Goal: Information Seeking & Learning: Learn about a topic

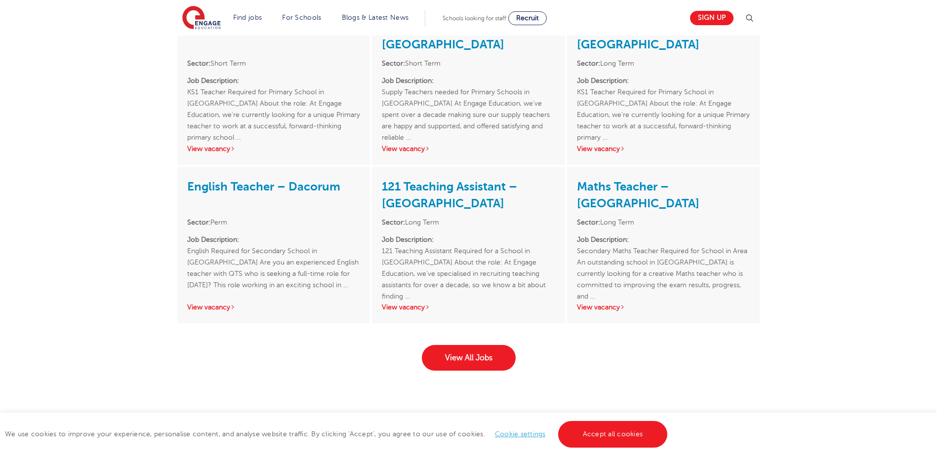
scroll to position [1433, 0]
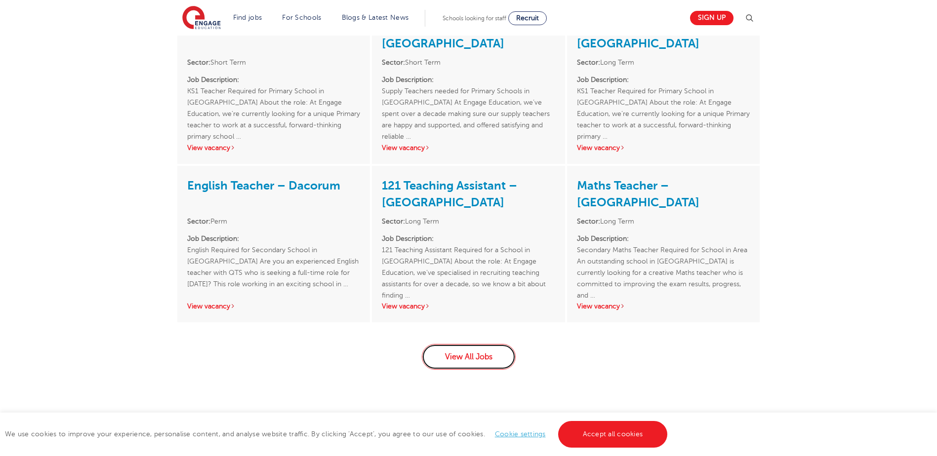
click at [459, 344] on link "View All Jobs" at bounding box center [469, 357] width 94 height 26
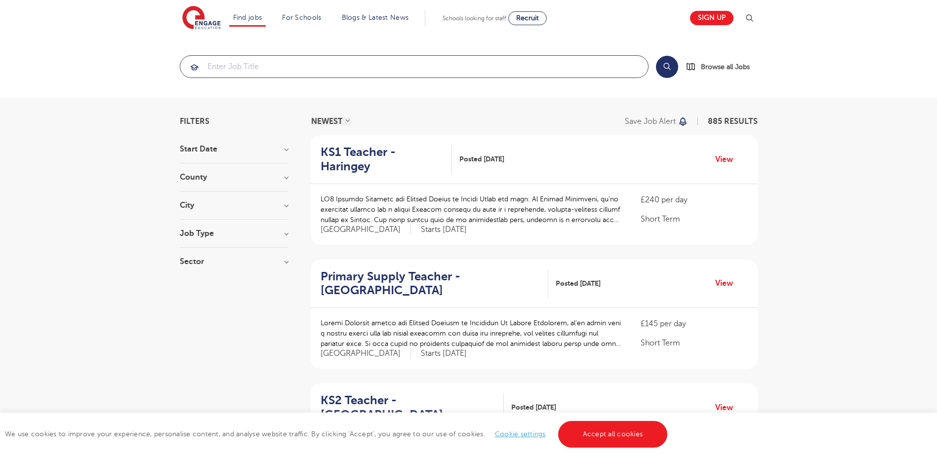
click at [278, 64] on input "search" at bounding box center [414, 67] width 468 height 22
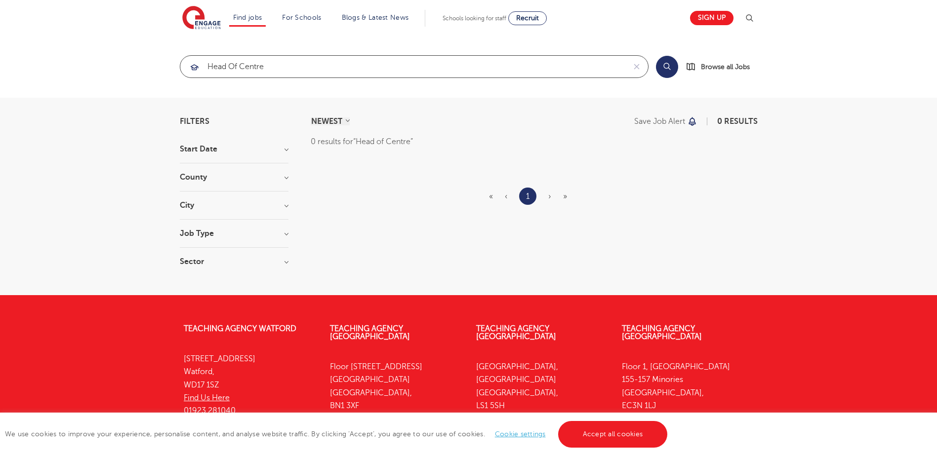
click button "Submit" at bounding box center [0, 0] width 0 height 0
click at [271, 65] on input "Head of Centre" at bounding box center [402, 67] width 445 height 22
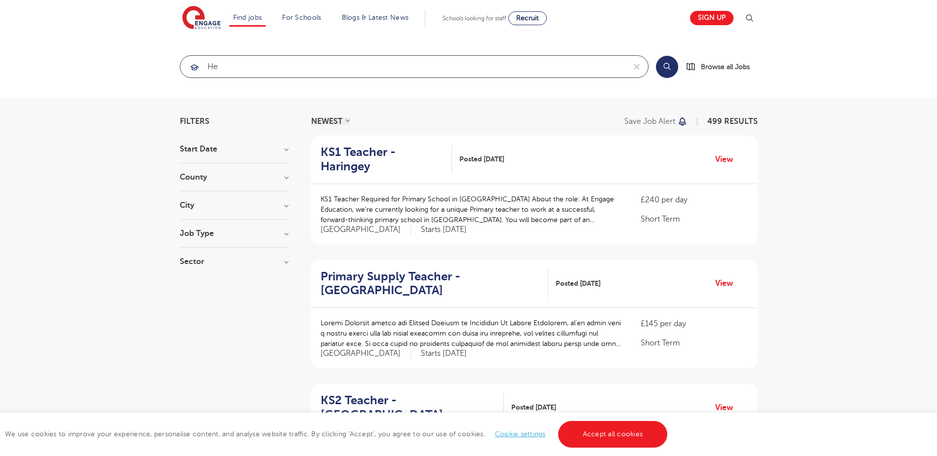
type input "H"
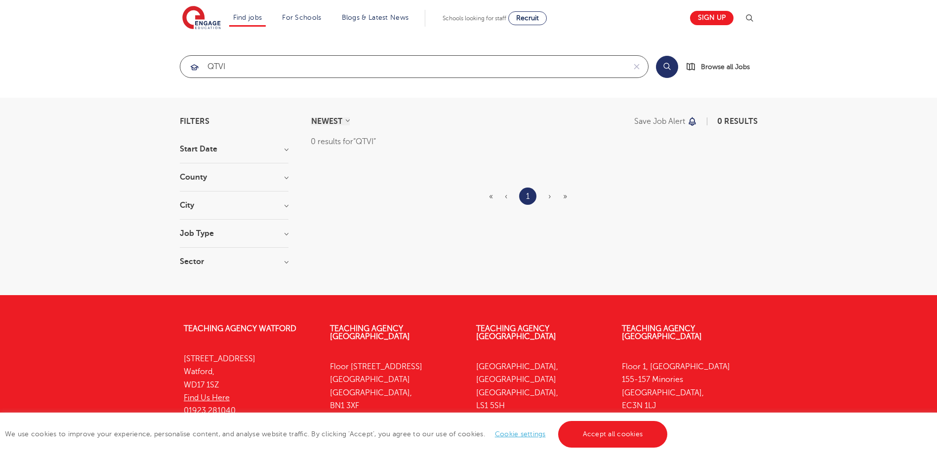
click button "Submit" at bounding box center [0, 0] width 0 height 0
click at [286, 177] on h3 "County" at bounding box center [234, 177] width 109 height 8
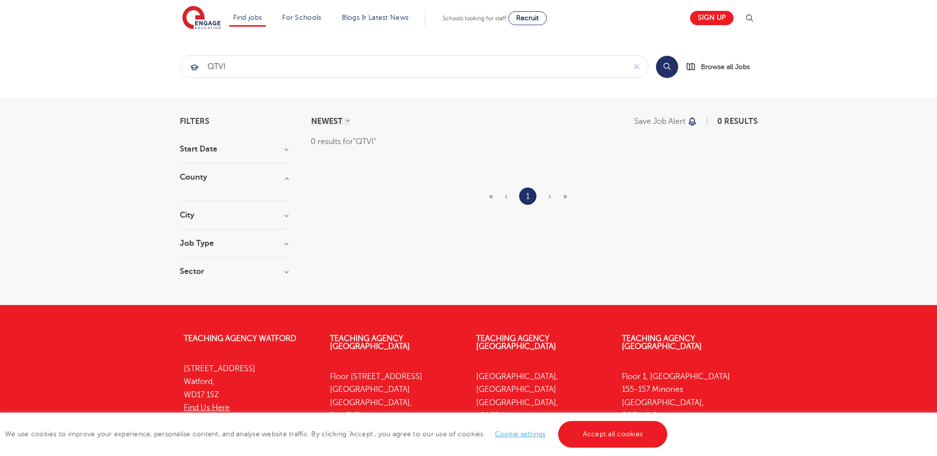
click at [285, 216] on h3 "City" at bounding box center [234, 215] width 109 height 8
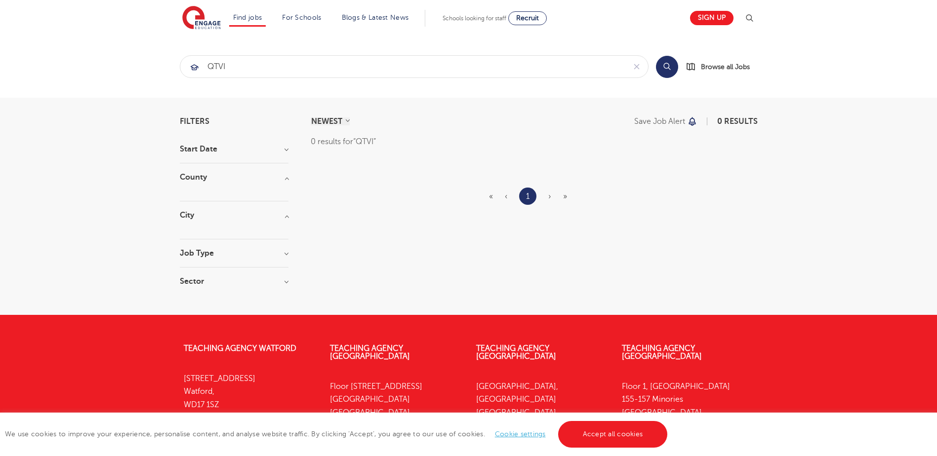
click at [252, 188] on div at bounding box center [234, 186] width 109 height 10
click at [249, 190] on div at bounding box center [234, 186] width 109 height 10
click at [240, 63] on input "QTVI" at bounding box center [402, 67] width 445 height 22
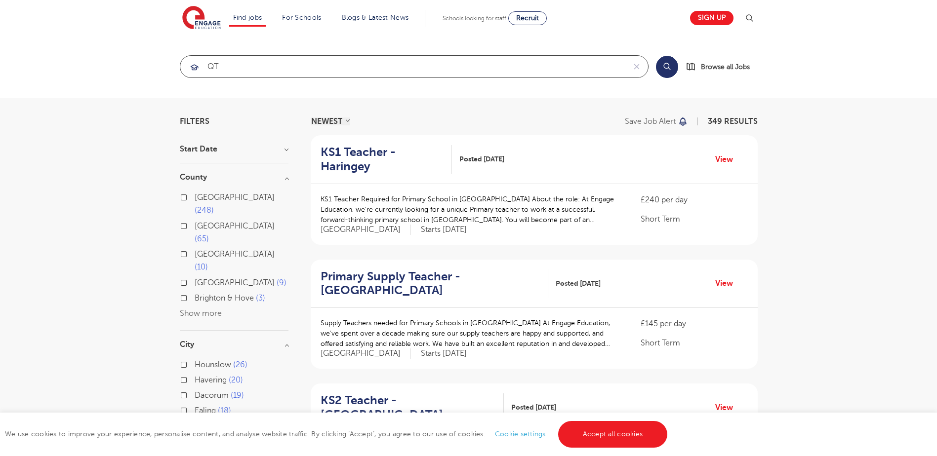
type input "Q"
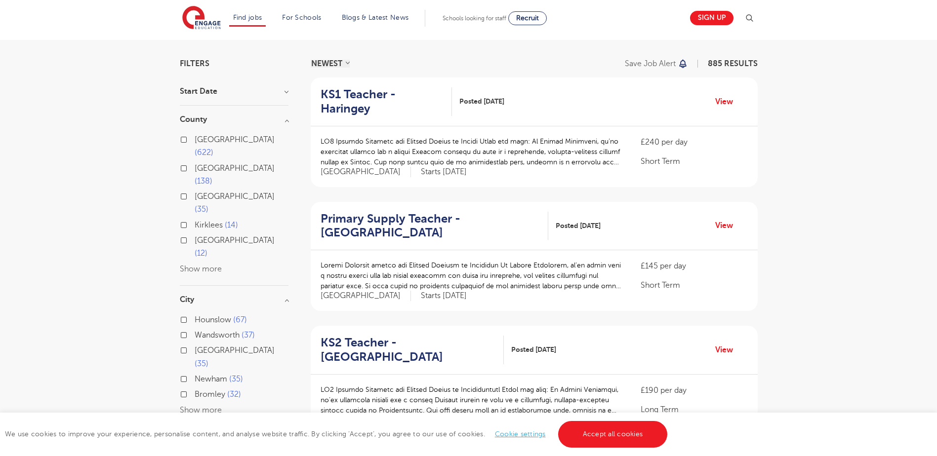
scroll to position [148, 0]
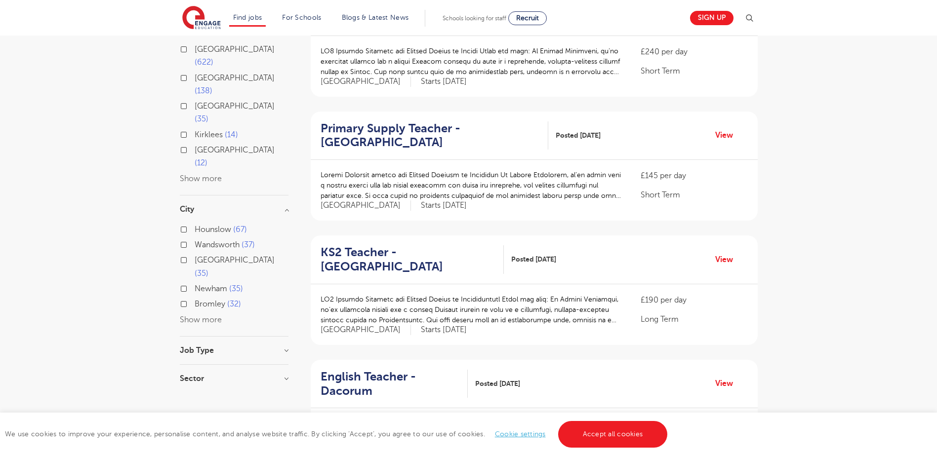
click at [286, 347] on h3 "Job Type" at bounding box center [234, 351] width 109 height 8
click at [195, 395] on label "SEND 13" at bounding box center [213, 401] width 36 height 13
click at [195, 397] on input "SEND 13" at bounding box center [198, 400] width 6 height 6
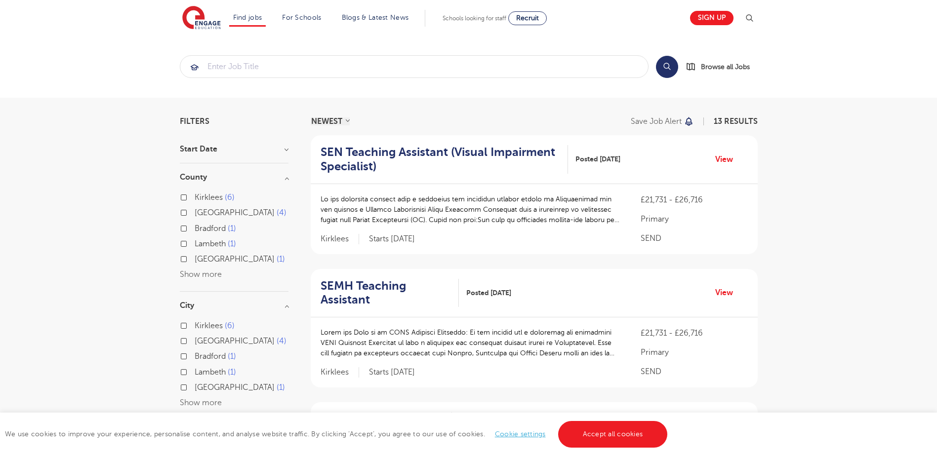
scroll to position [148, 0]
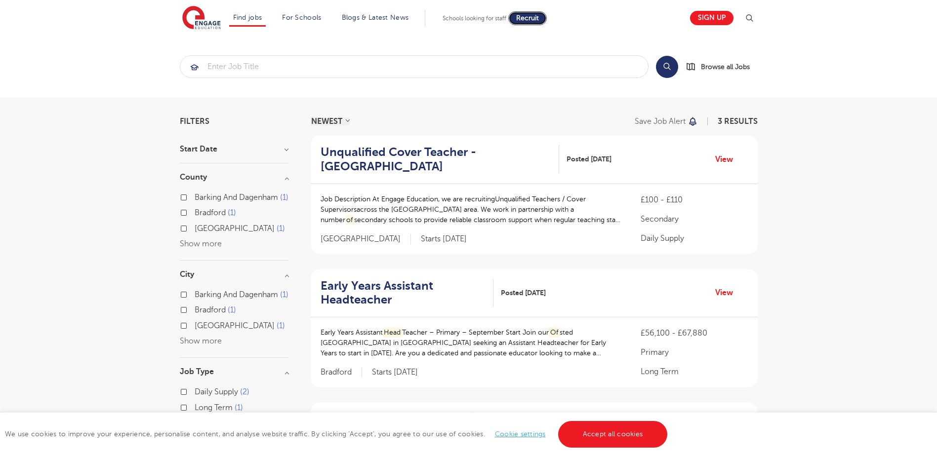
click at [525, 18] on span "Recruit" at bounding box center [527, 17] width 23 height 7
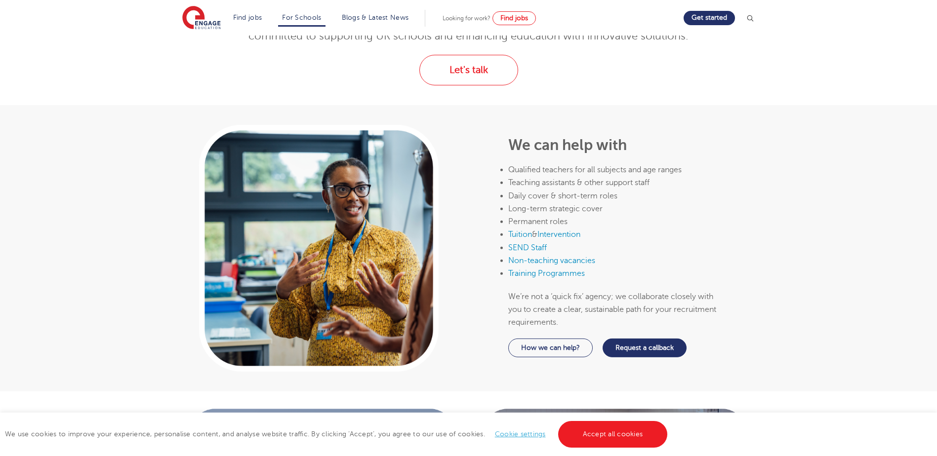
scroll to position [296, 0]
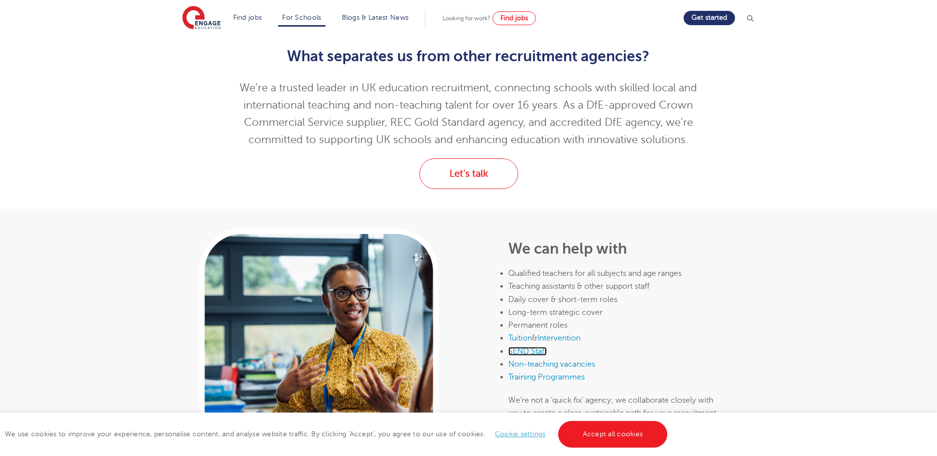
click at [533, 352] on link "SEND Staff" at bounding box center [527, 351] width 39 height 9
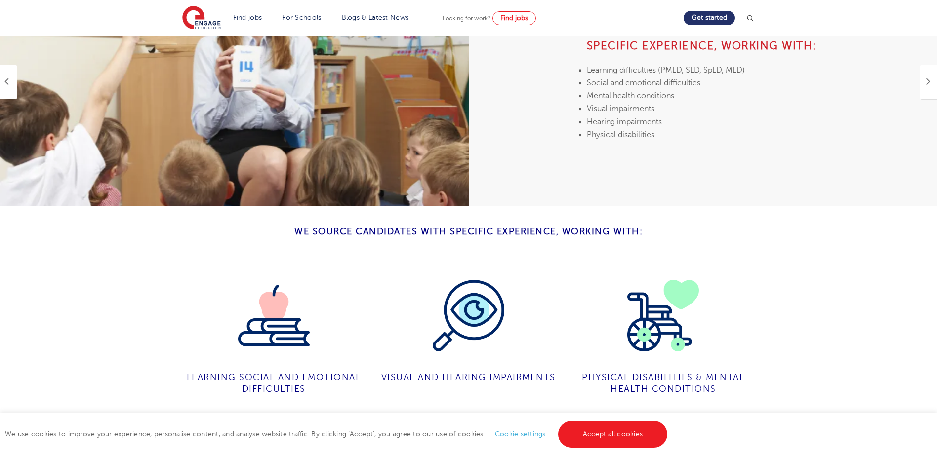
scroll to position [593, 0]
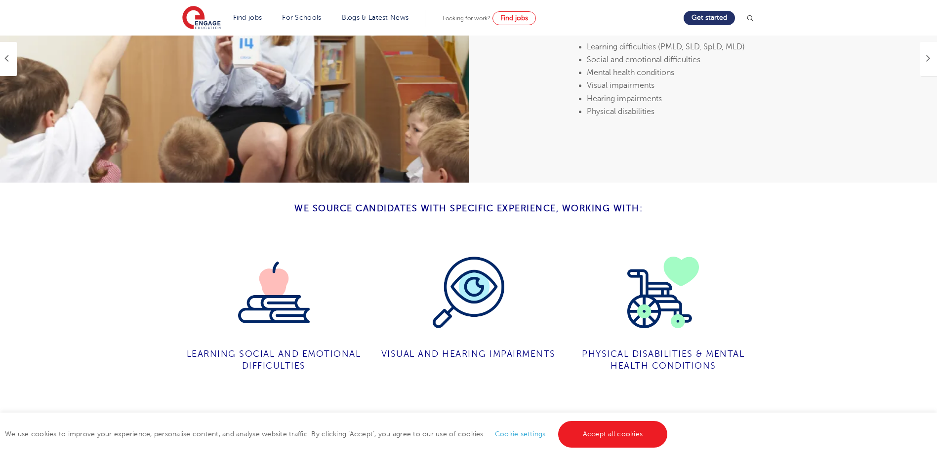
click at [473, 258] on img at bounding box center [469, 293] width 72 height 72
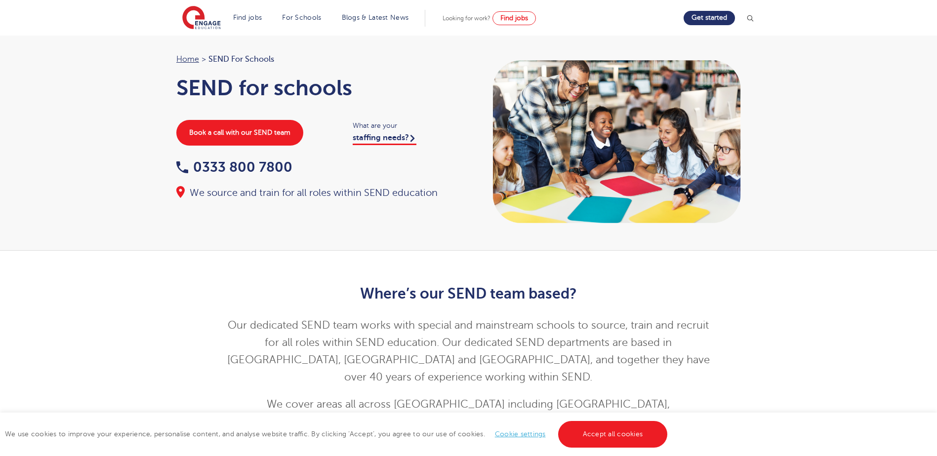
scroll to position [0, 0]
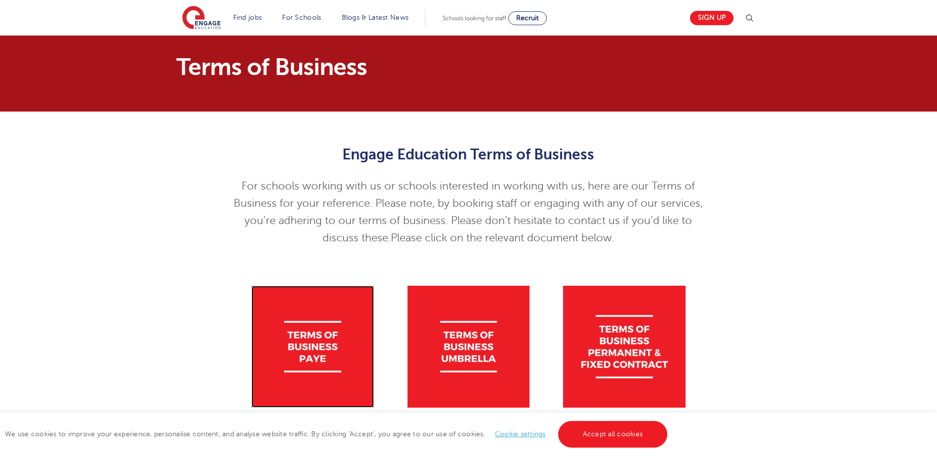
click at [316, 349] on img at bounding box center [312, 347] width 123 height 123
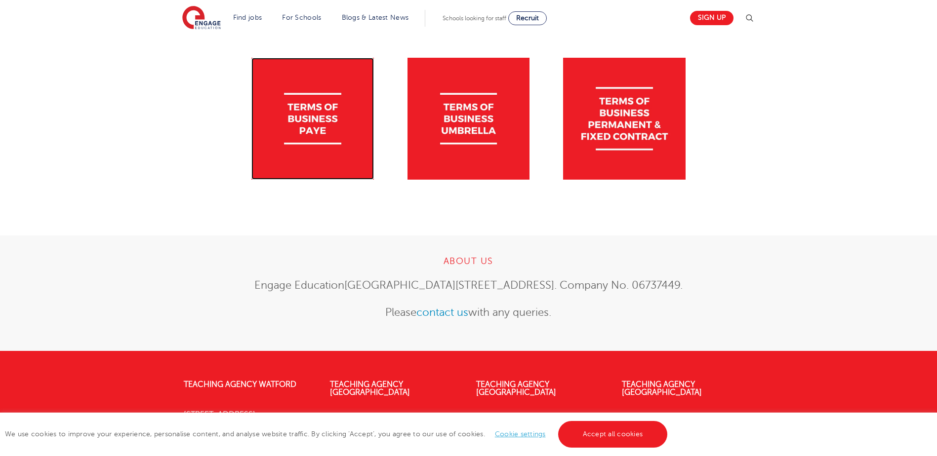
scroll to position [247, 0]
